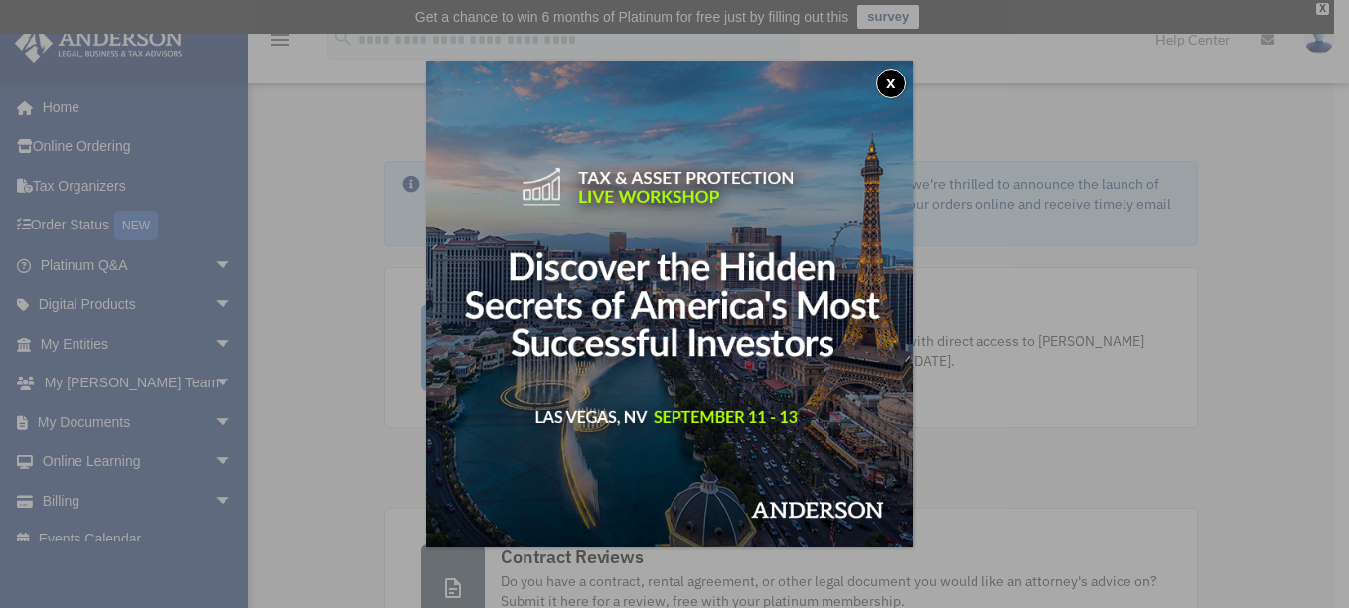
click at [894, 85] on button "x" at bounding box center [891, 84] width 30 height 30
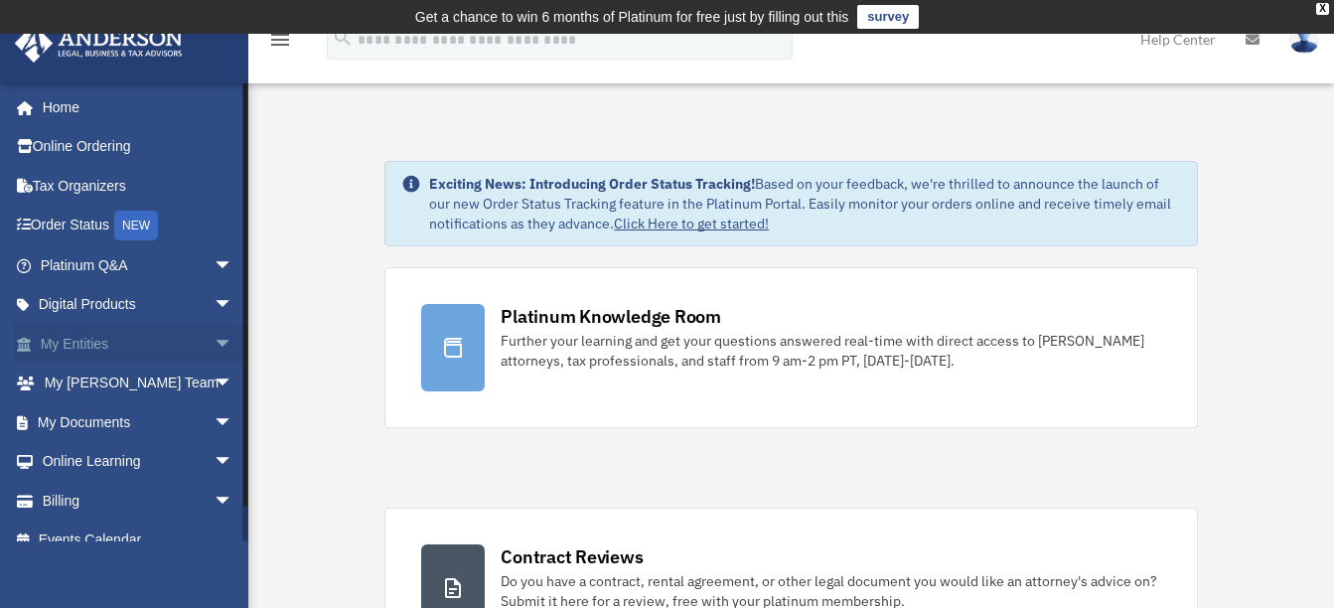
click at [115, 340] on link "My Entities arrow_drop_down" at bounding box center [138, 344] width 249 height 40
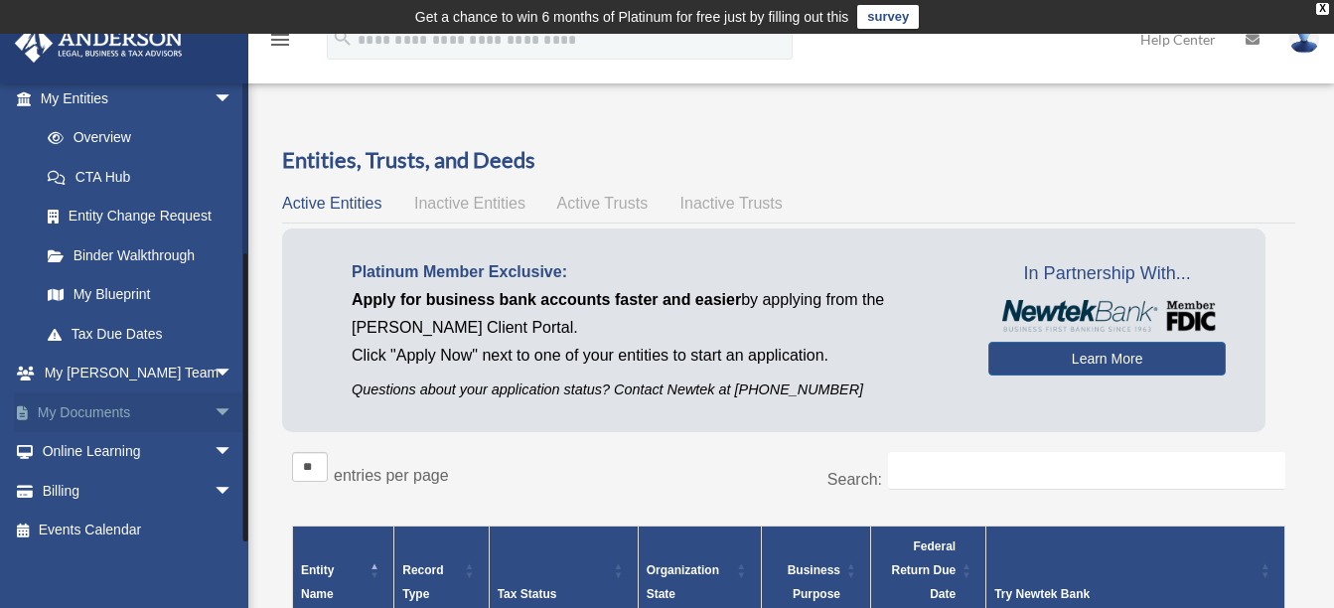
scroll to position [258, 0]
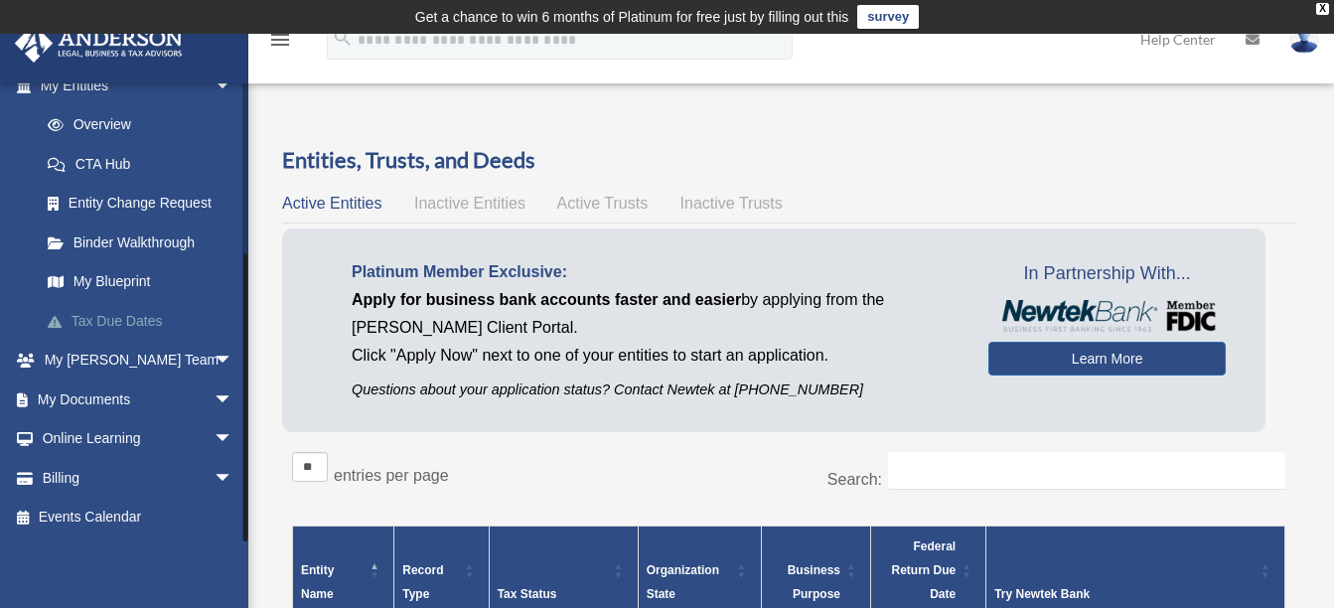
click at [139, 320] on link "Tax Due Dates" at bounding box center [145, 321] width 235 height 40
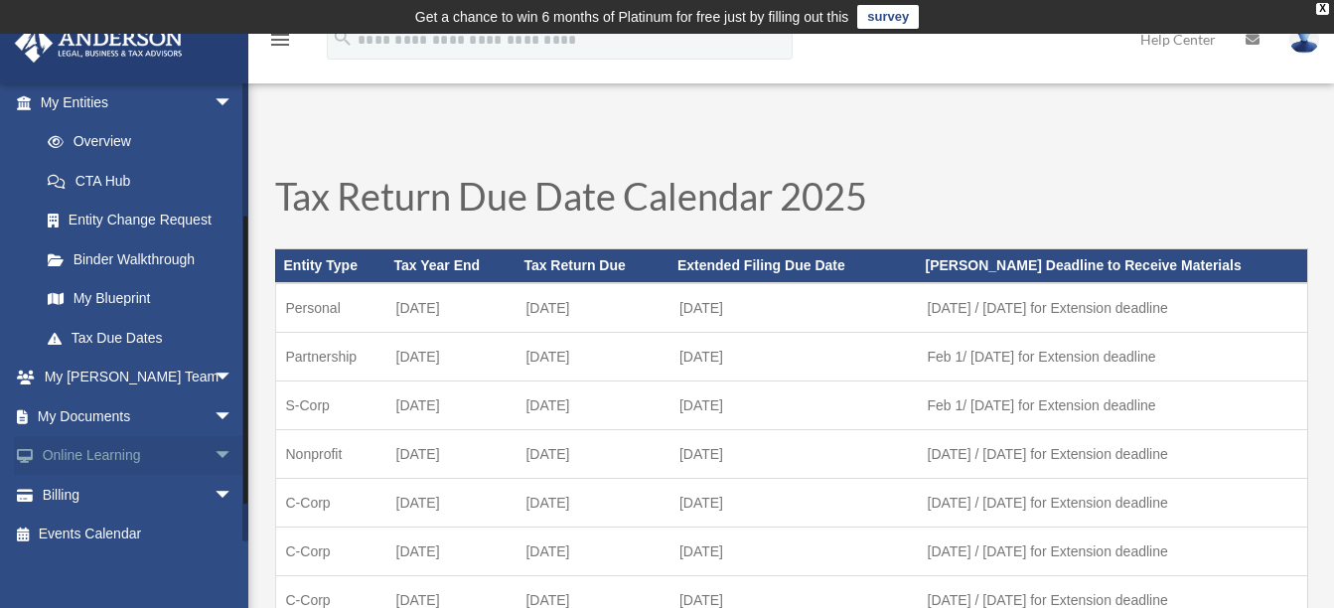
scroll to position [258, 0]
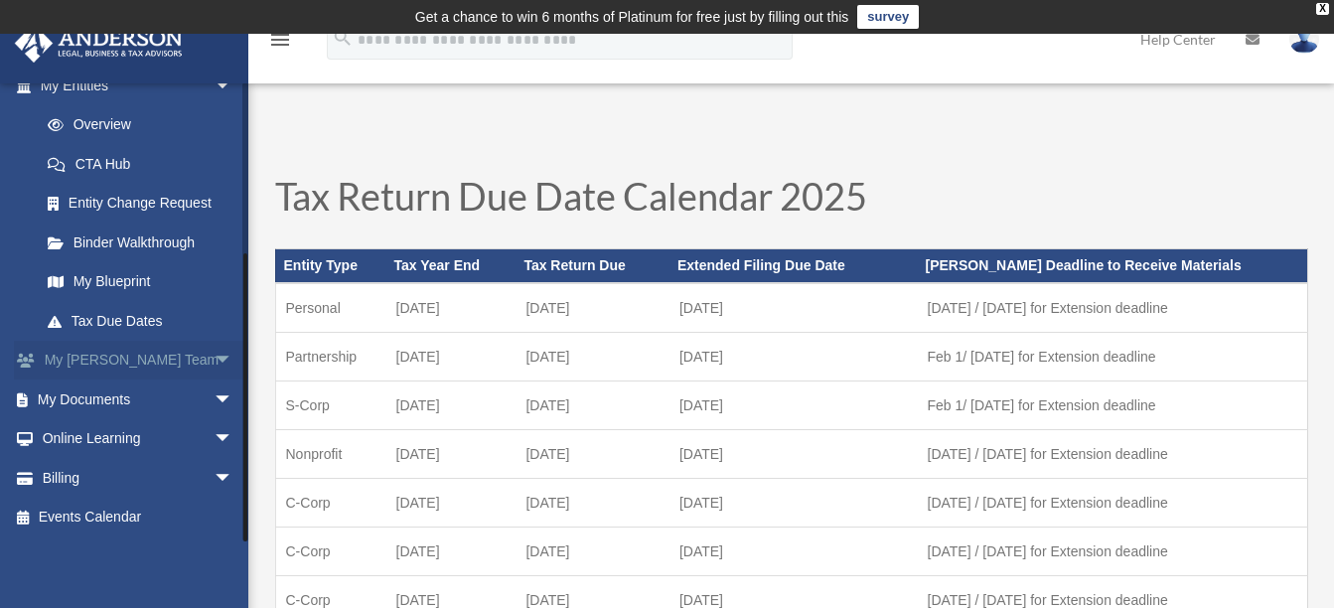
click at [214, 356] on span "arrow_drop_down" at bounding box center [234, 361] width 40 height 41
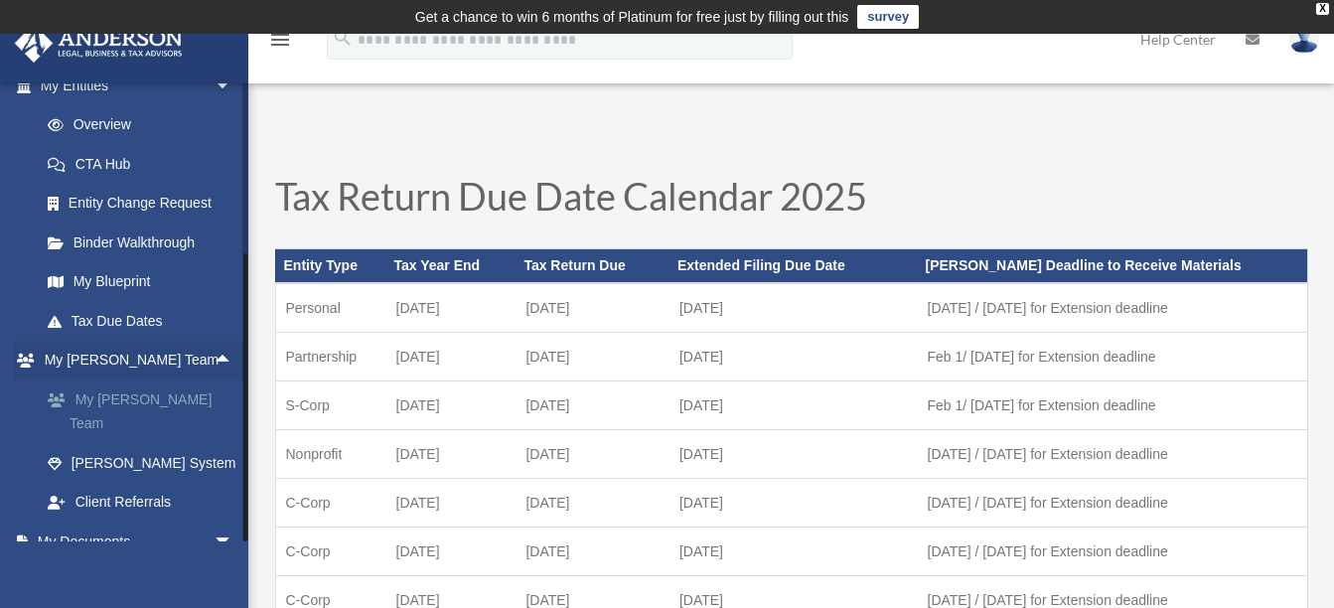
click at [174, 394] on link "My [PERSON_NAME] Team" at bounding box center [145, 412] width 235 height 64
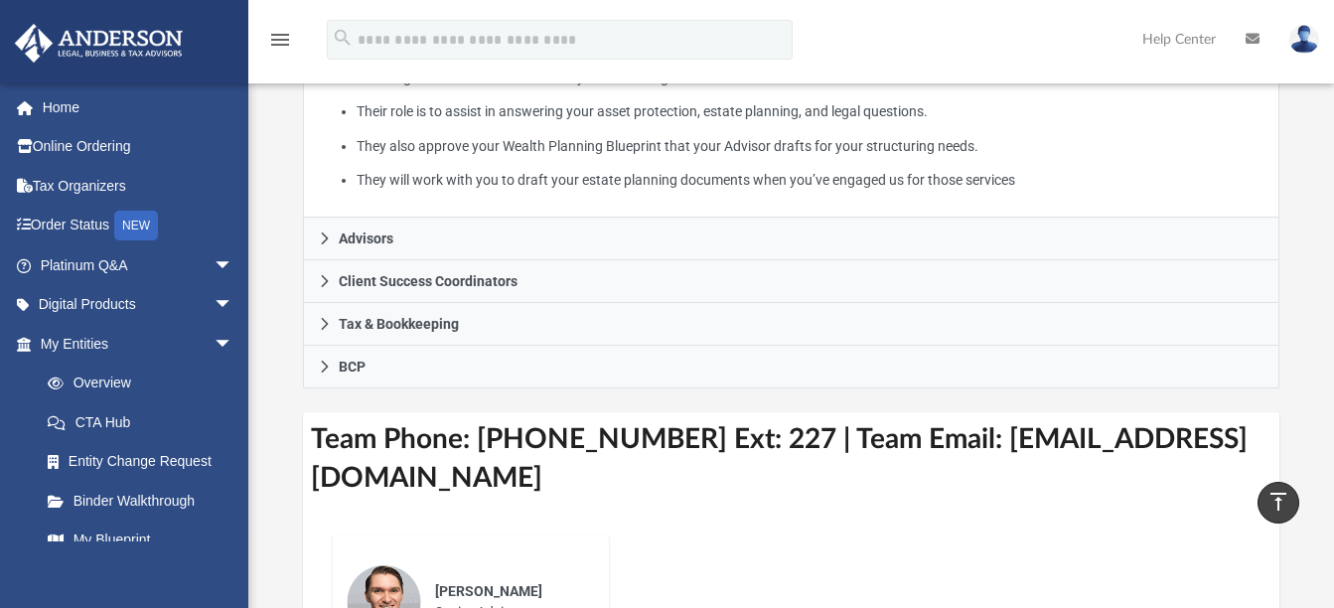
scroll to position [497, 0]
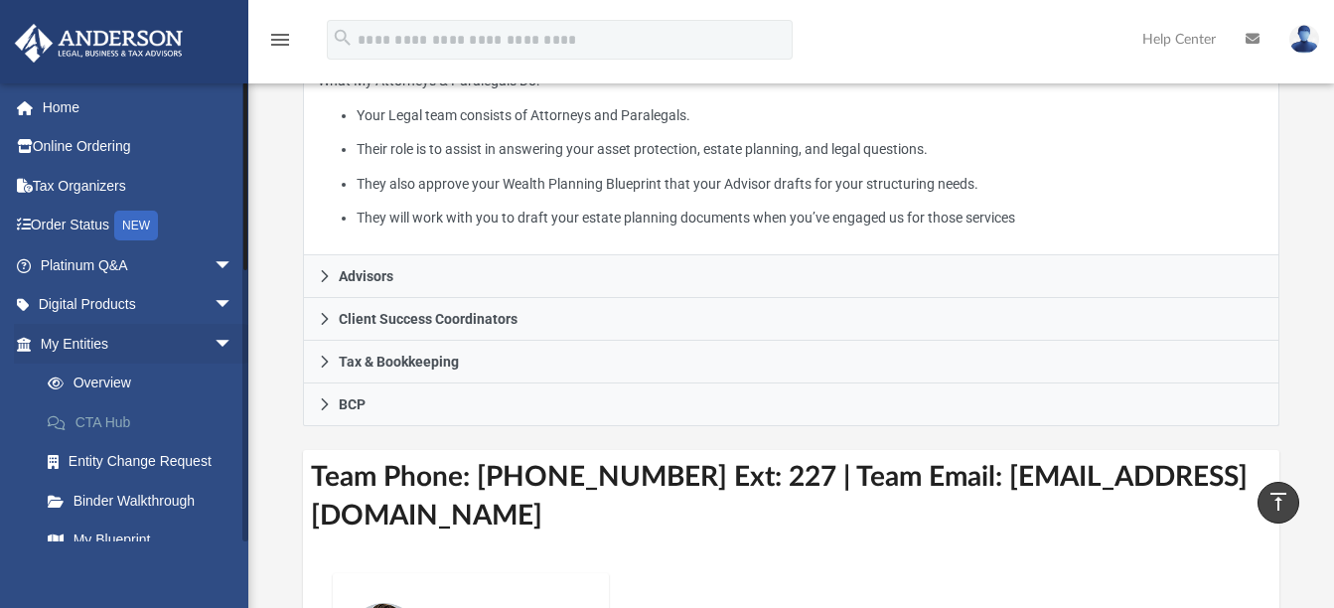
click at [109, 427] on link "CTA Hub" at bounding box center [145, 422] width 235 height 40
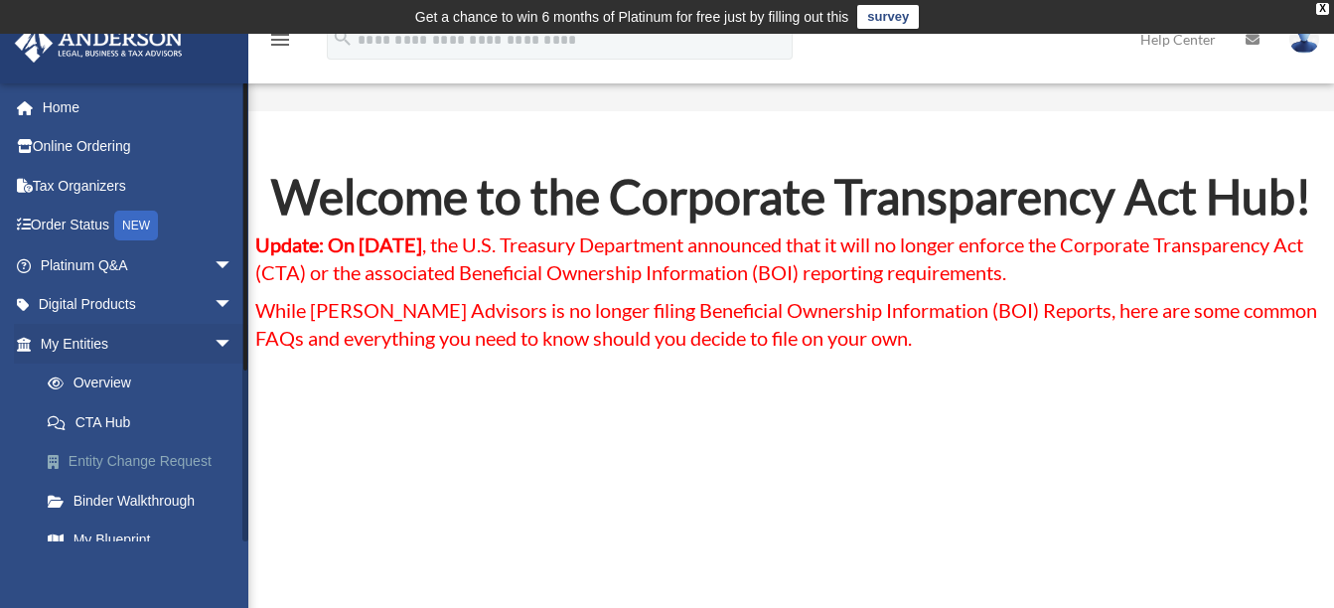
click at [155, 459] on link "Entity Change Request" at bounding box center [145, 462] width 235 height 40
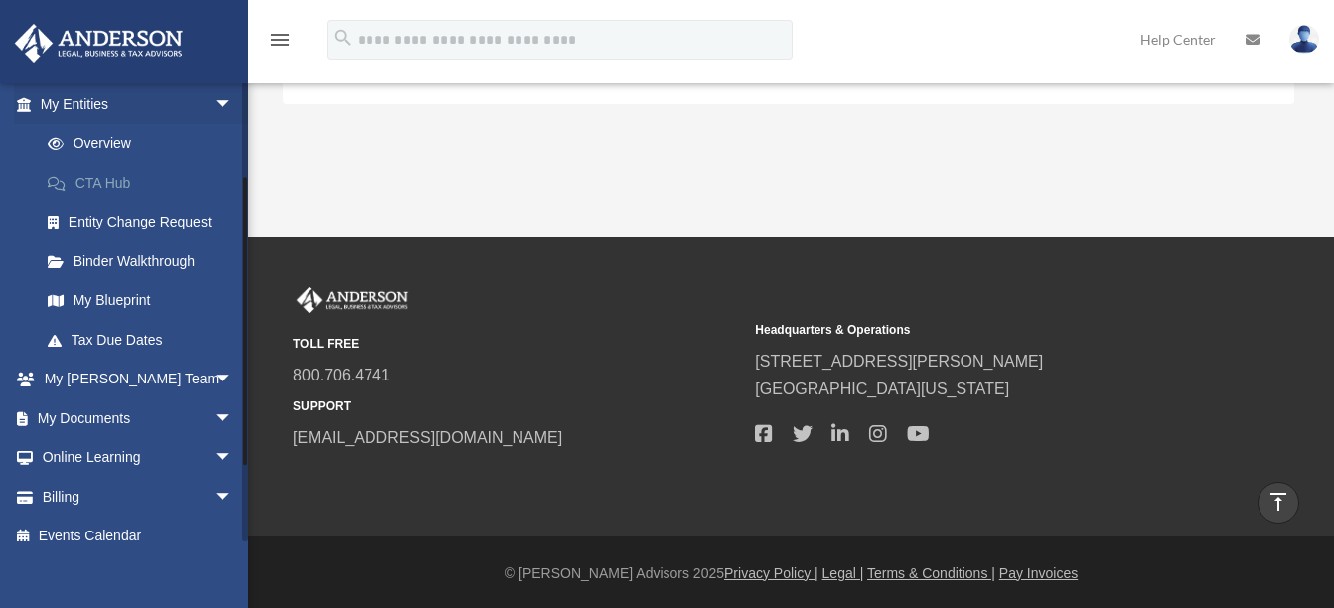
scroll to position [258, 0]
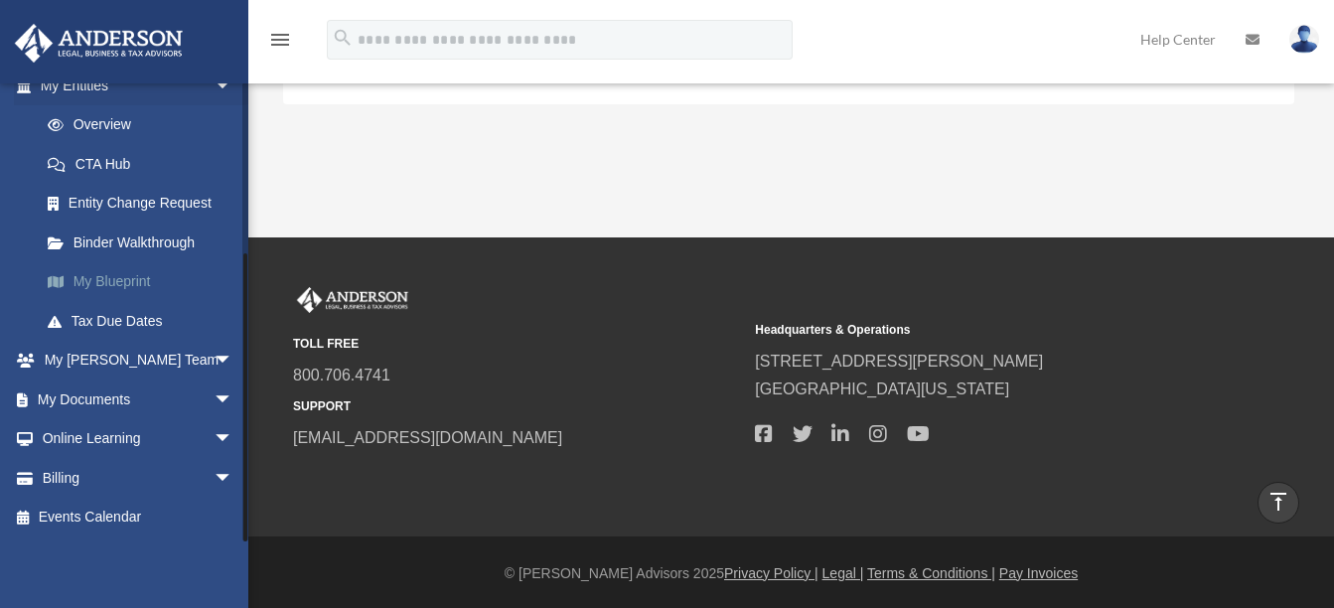
click at [117, 268] on link "My Blueprint" at bounding box center [145, 282] width 235 height 40
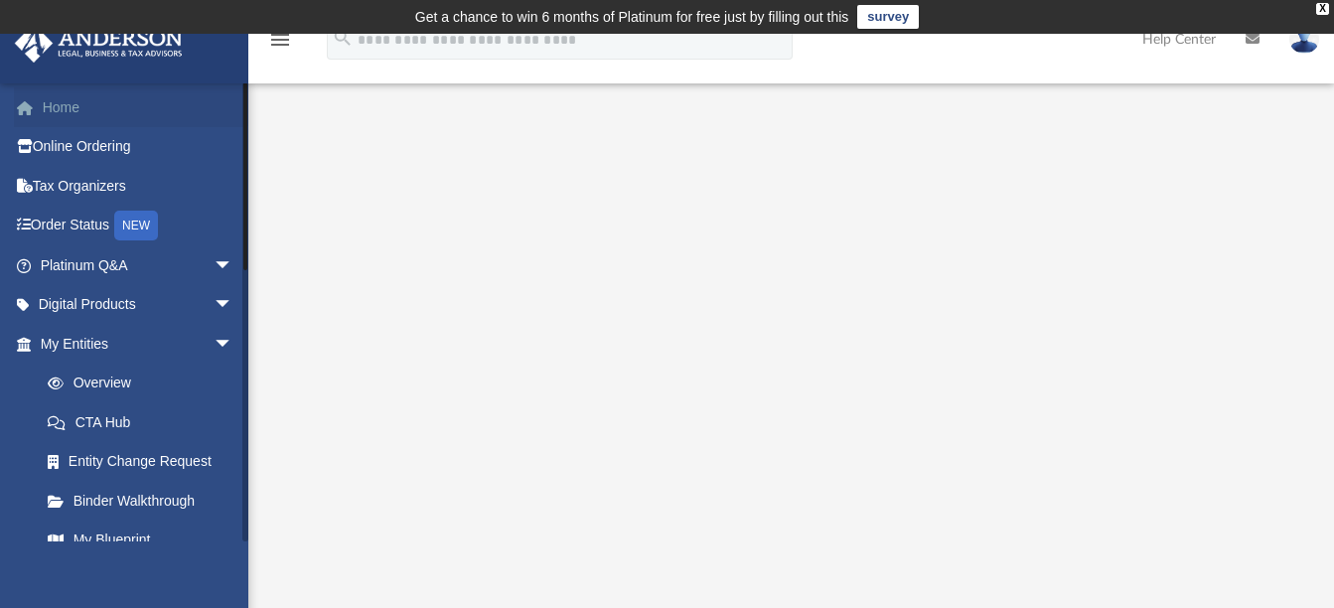
click at [86, 105] on link "Home" at bounding box center [138, 107] width 249 height 40
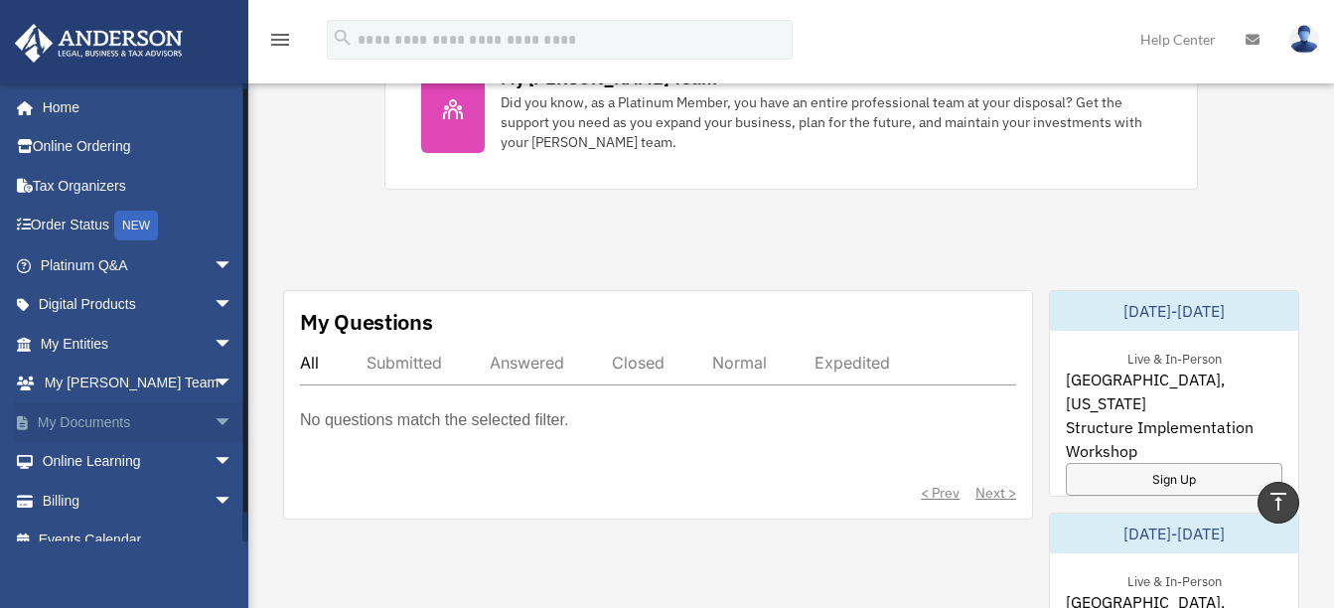
scroll to position [23, 0]
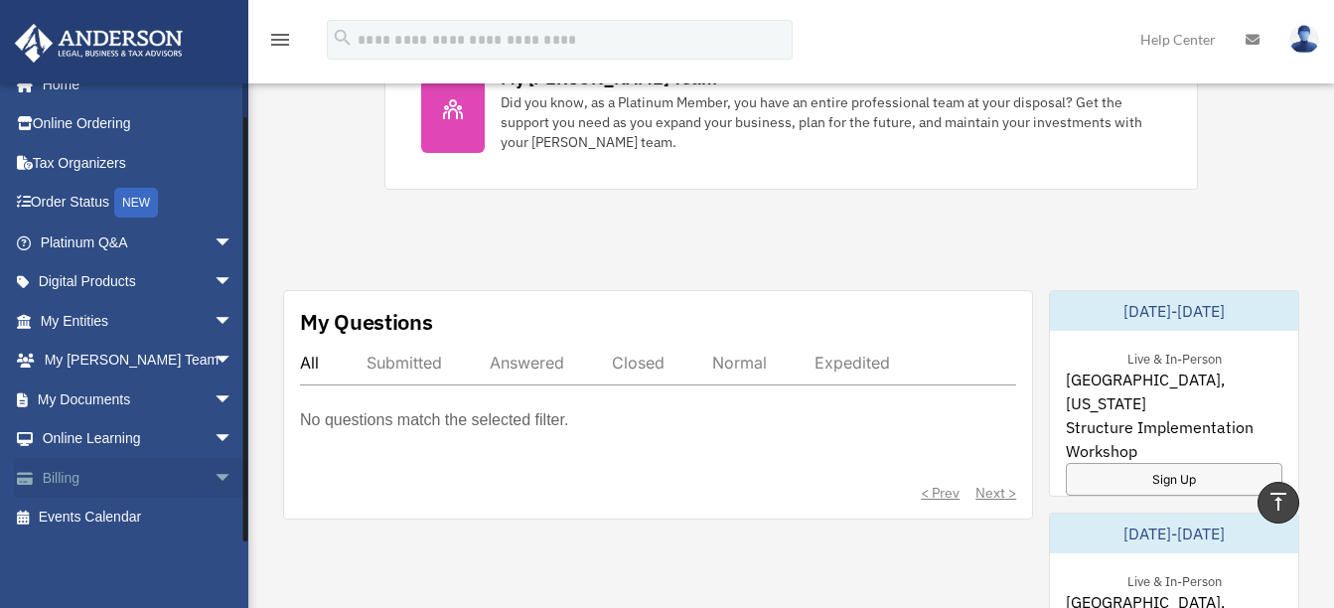
click at [214, 477] on span "arrow_drop_down" at bounding box center [234, 478] width 40 height 41
click at [126, 514] on link "$ Open Invoices" at bounding box center [145, 518] width 235 height 41
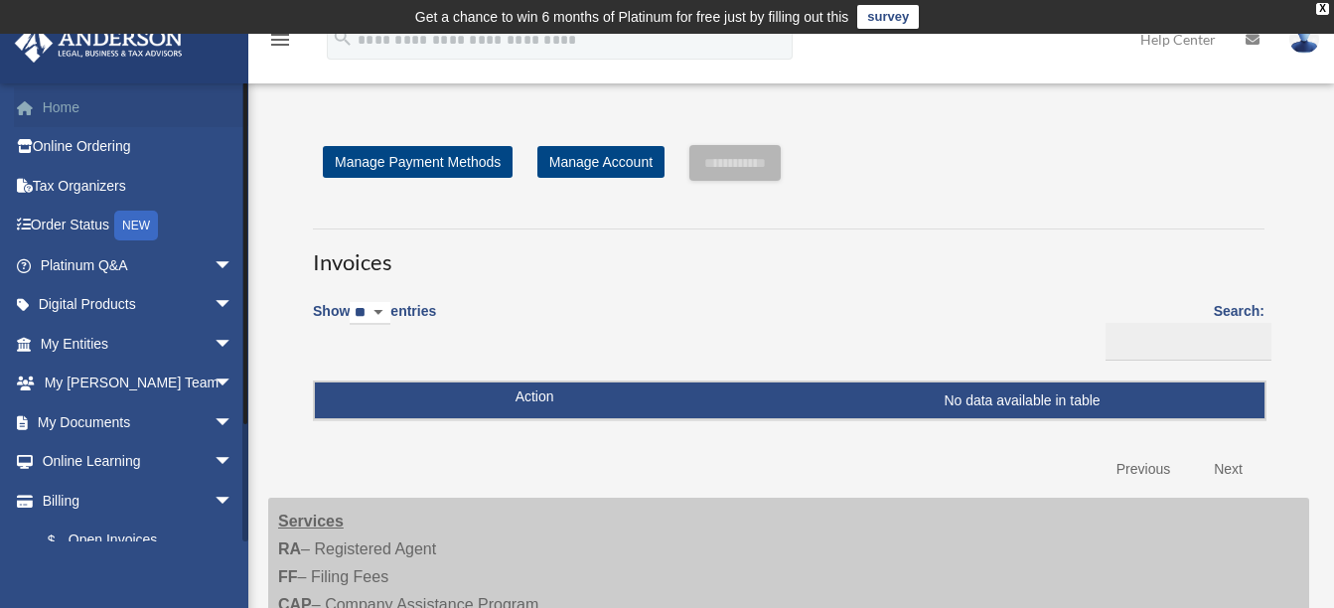
click at [56, 109] on link "Home" at bounding box center [138, 107] width 249 height 40
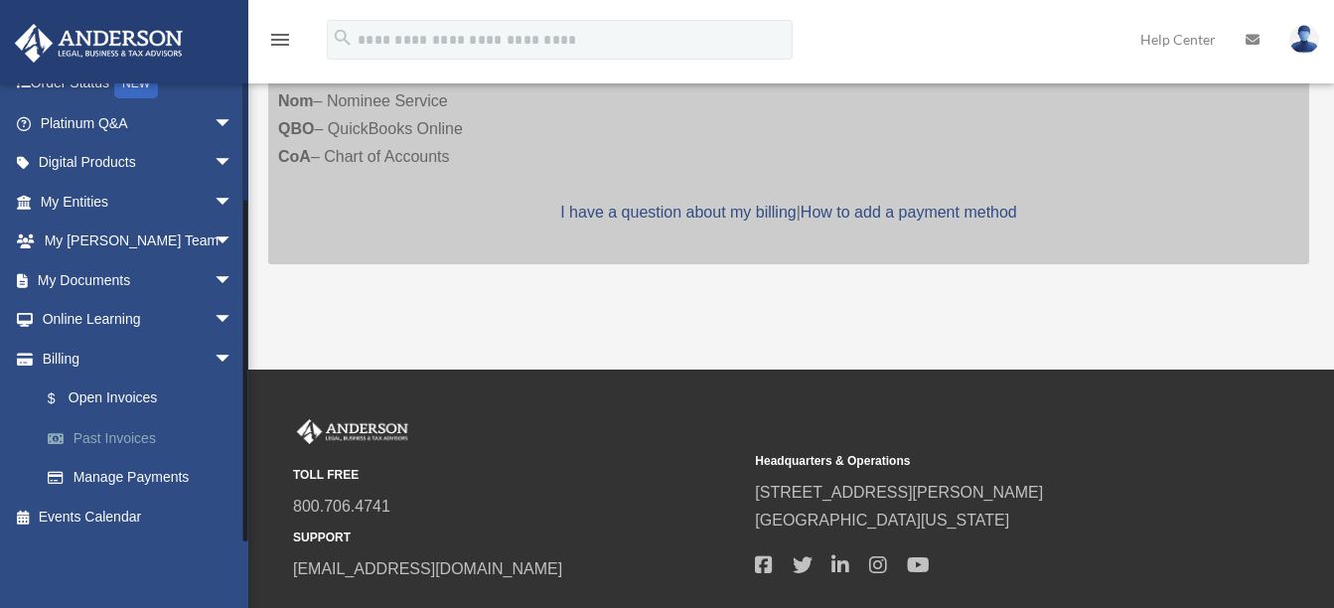
scroll to position [749, 0]
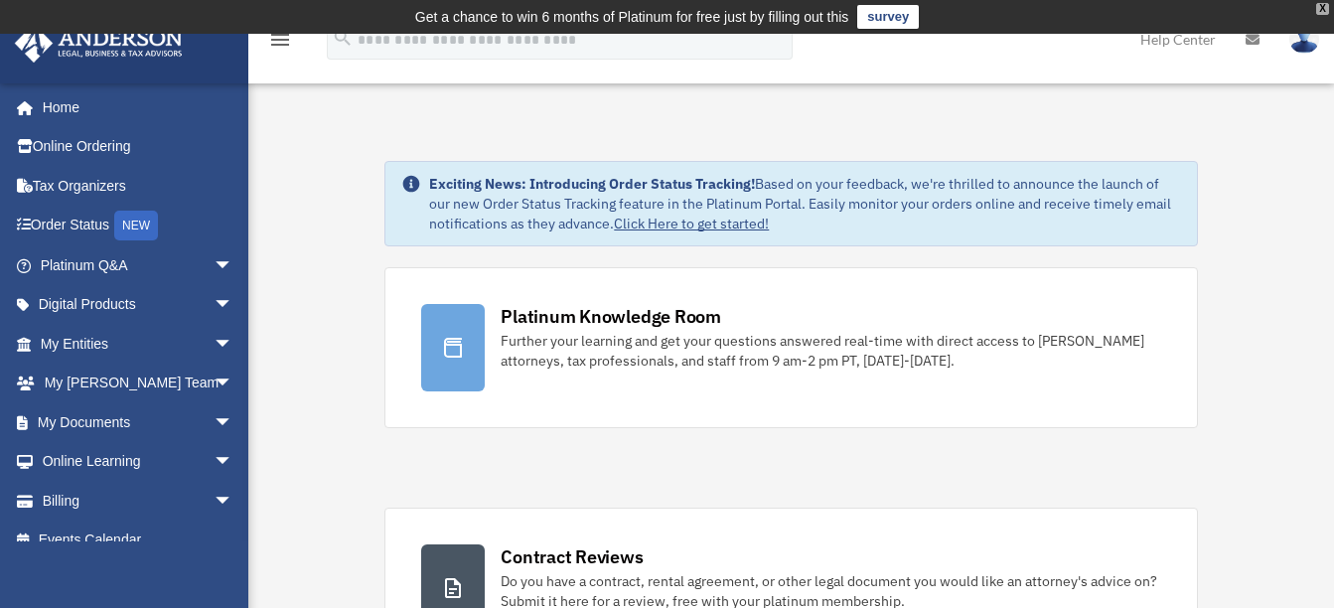
click at [1323, 12] on div "X" at bounding box center [1322, 9] width 13 height 12
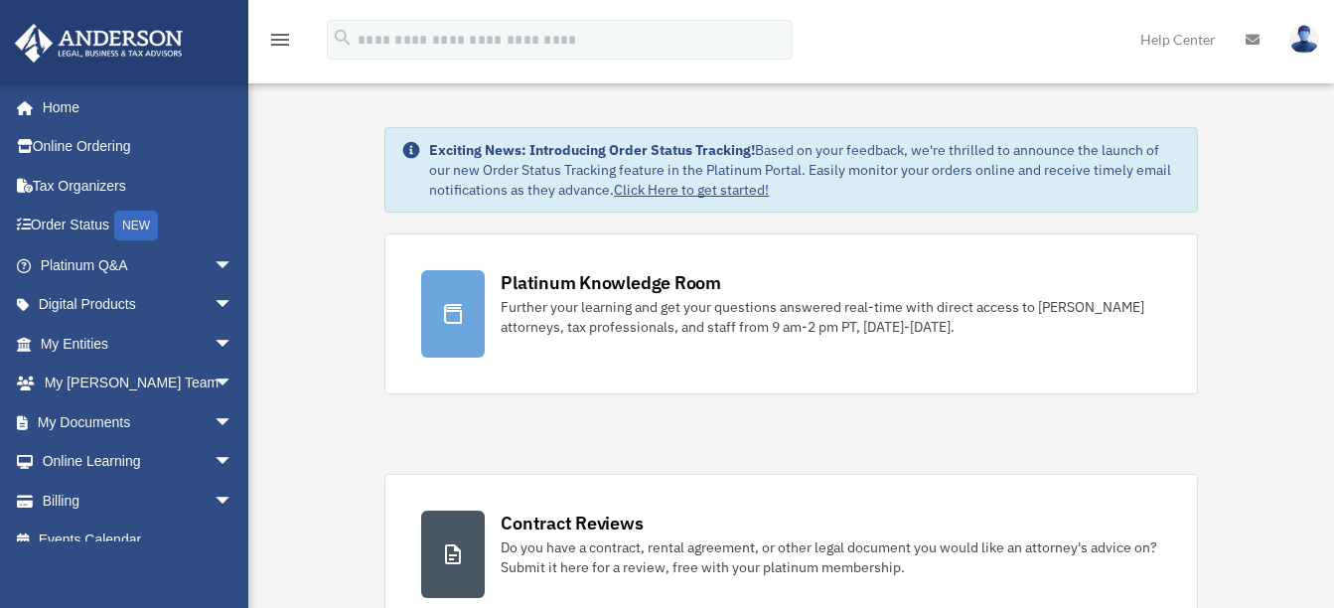
click at [1308, 46] on img at bounding box center [1305, 39] width 30 height 29
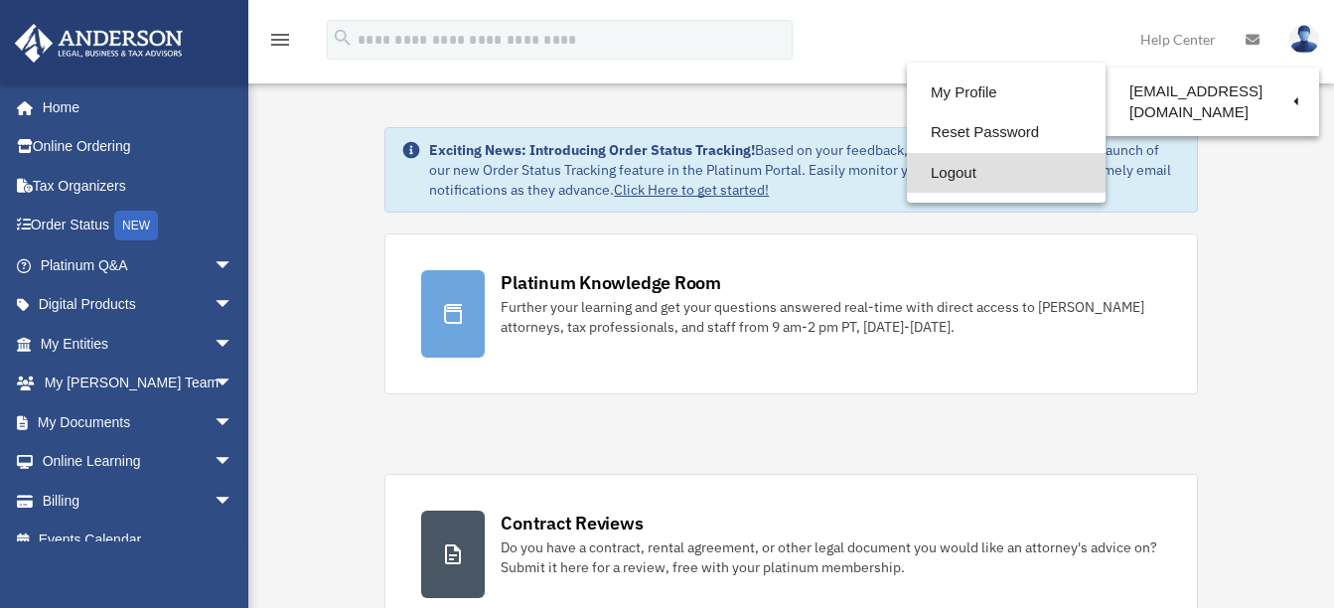
click at [942, 170] on link "Logout" at bounding box center [1006, 173] width 199 height 41
